Goal: Task Accomplishment & Management: Manage account settings

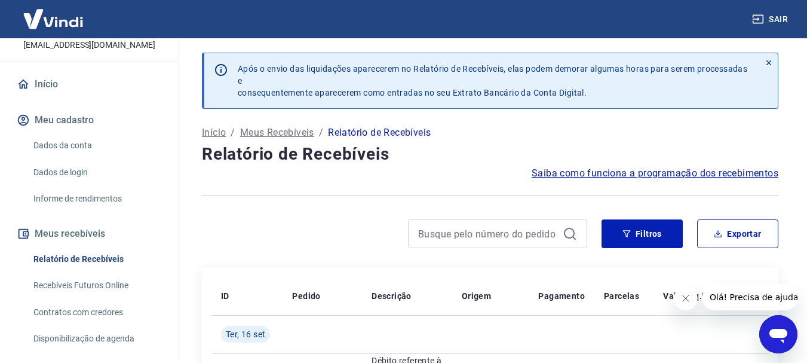
scroll to position [239, 0]
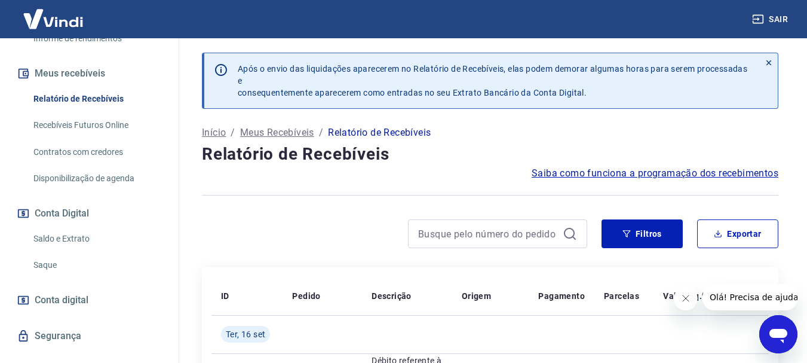
click at [45, 277] on link "Saque" at bounding box center [97, 265] width 136 height 24
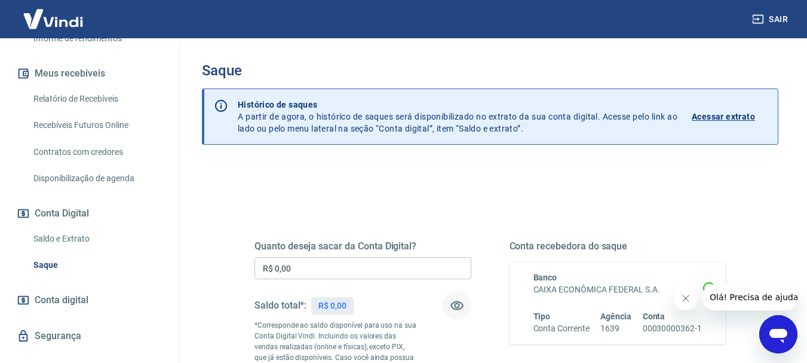
click at [458, 302] on icon "button" at bounding box center [457, 305] width 14 height 14
